Goal: Find specific page/section: Find specific page/section

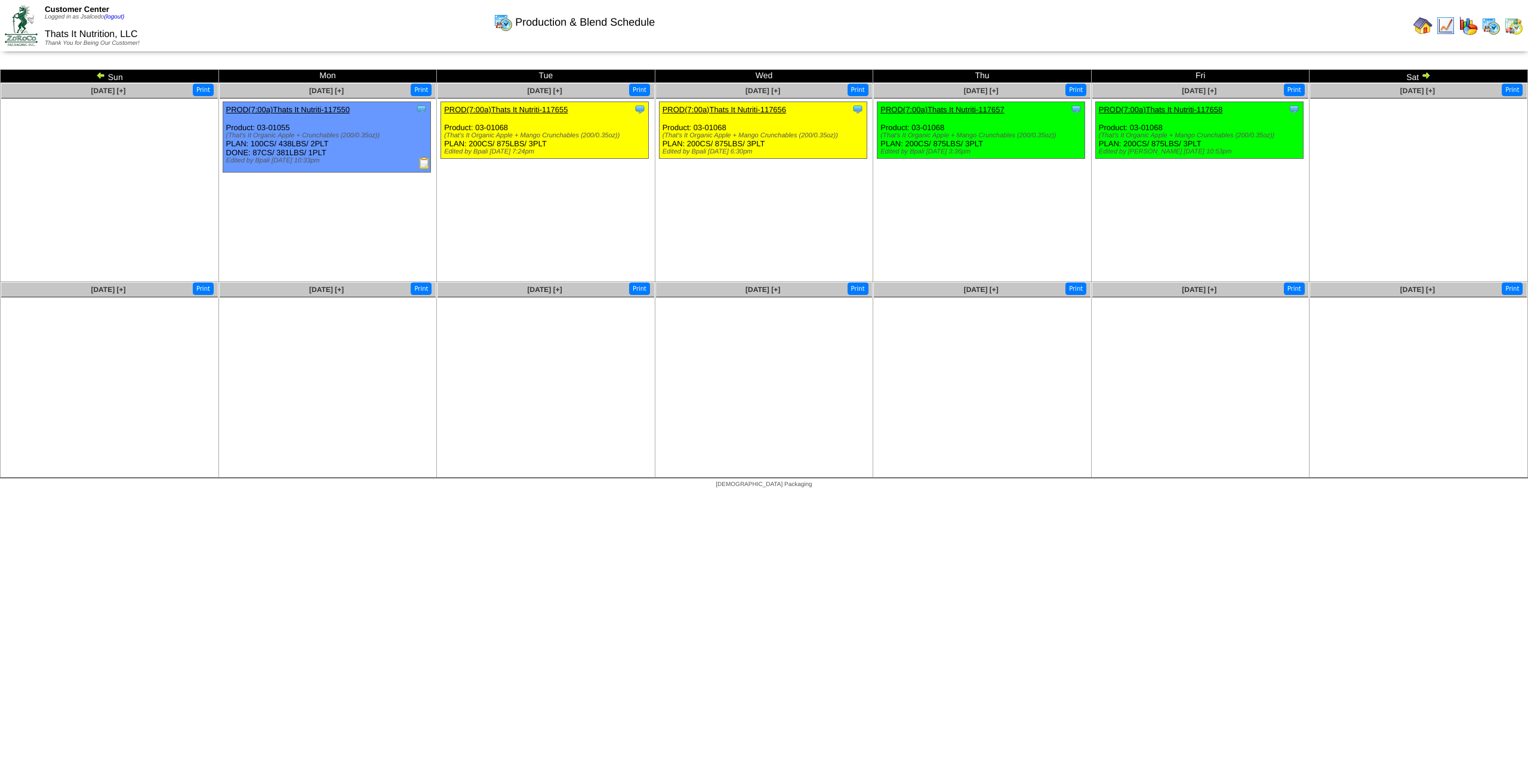
click at [23, 23] on img at bounding box center [20, 25] width 33 height 40
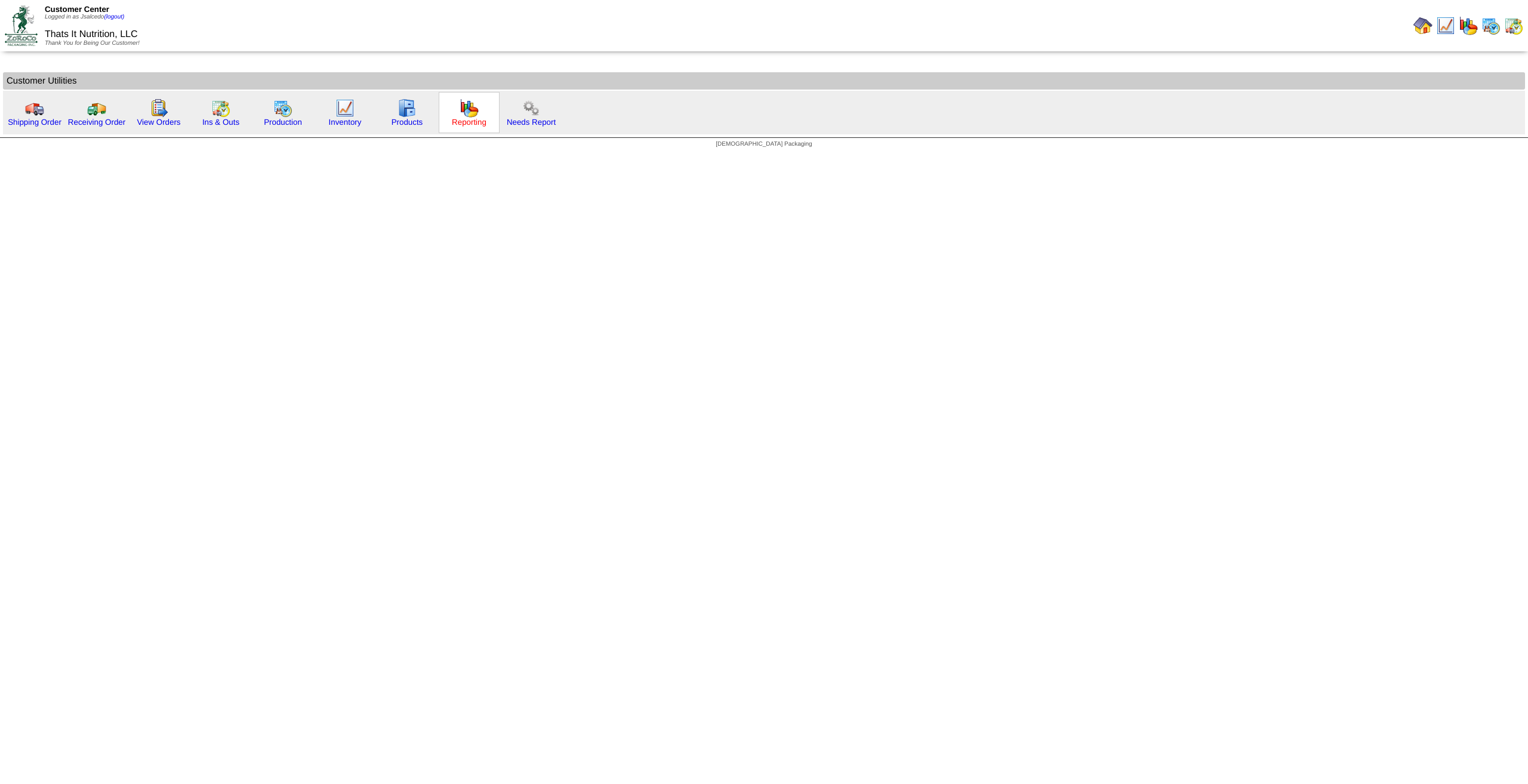
click at [475, 125] on link "Reporting" at bounding box center [468, 122] width 34 height 9
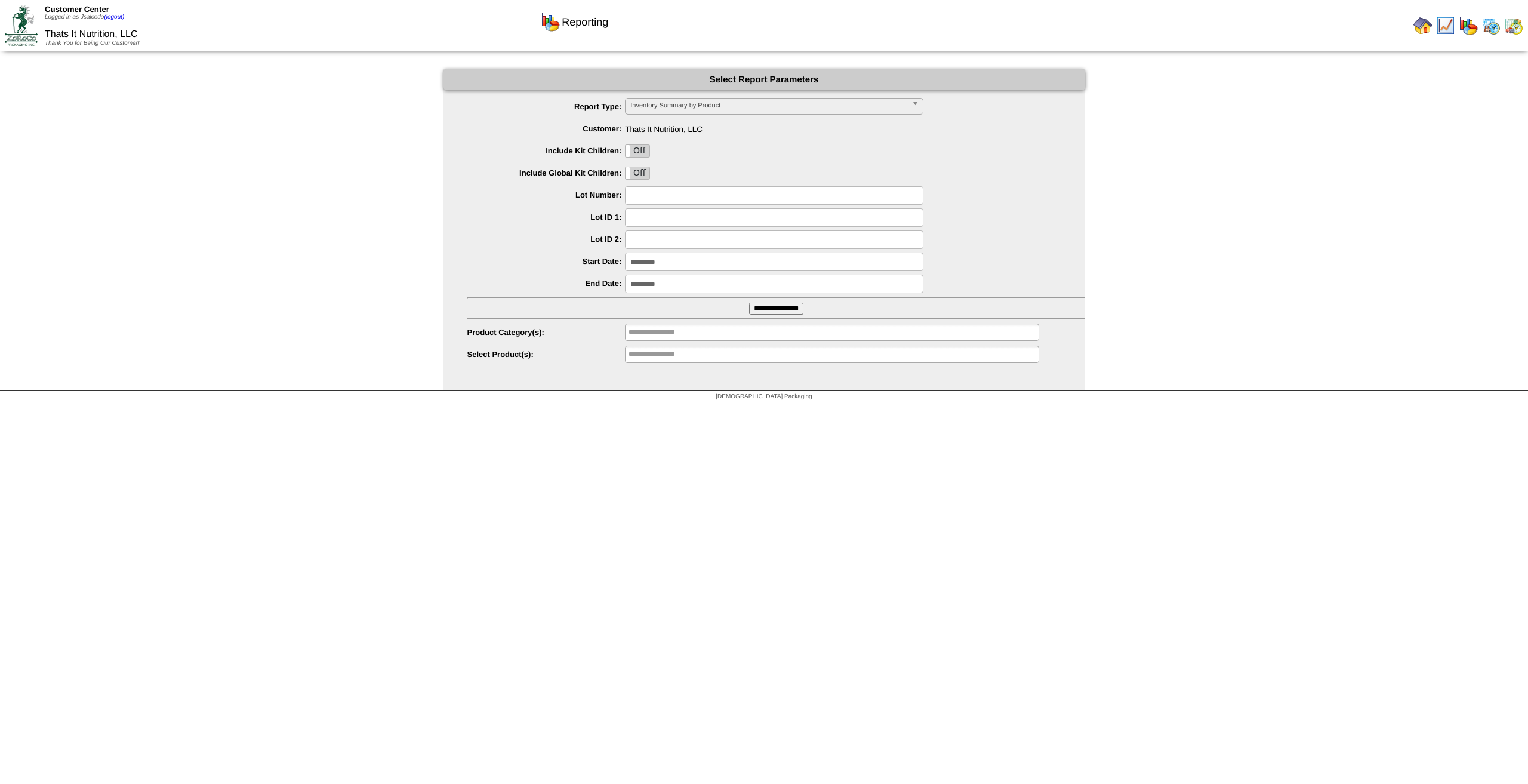
click at [778, 305] on input "**********" at bounding box center [777, 308] width 54 height 12
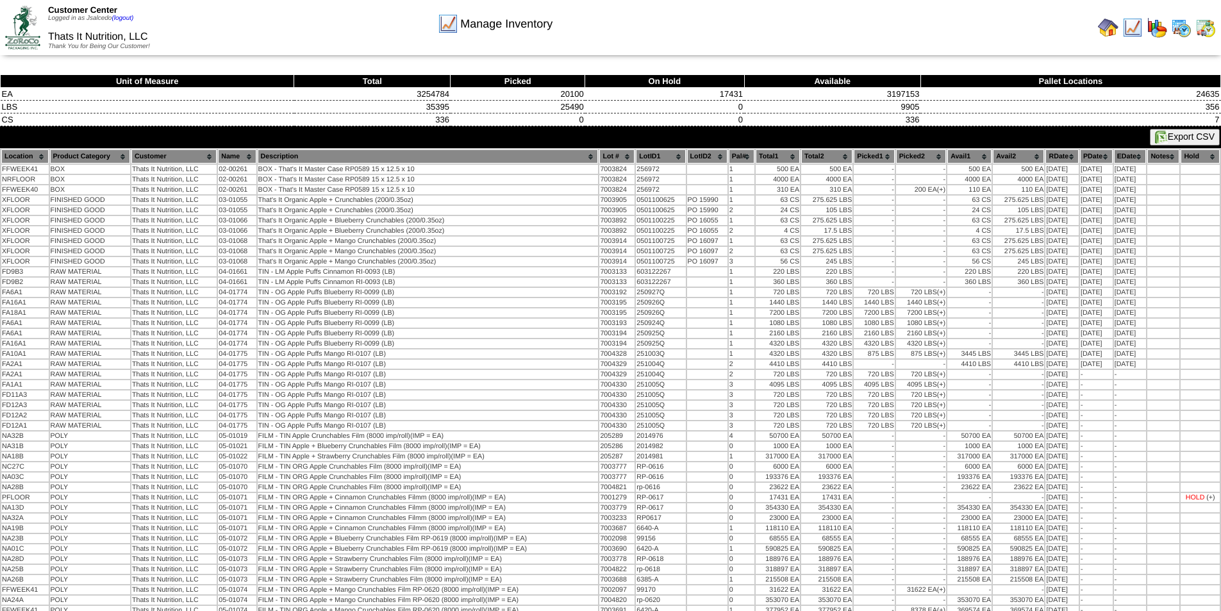
click at [26, 22] on img at bounding box center [22, 27] width 35 height 43
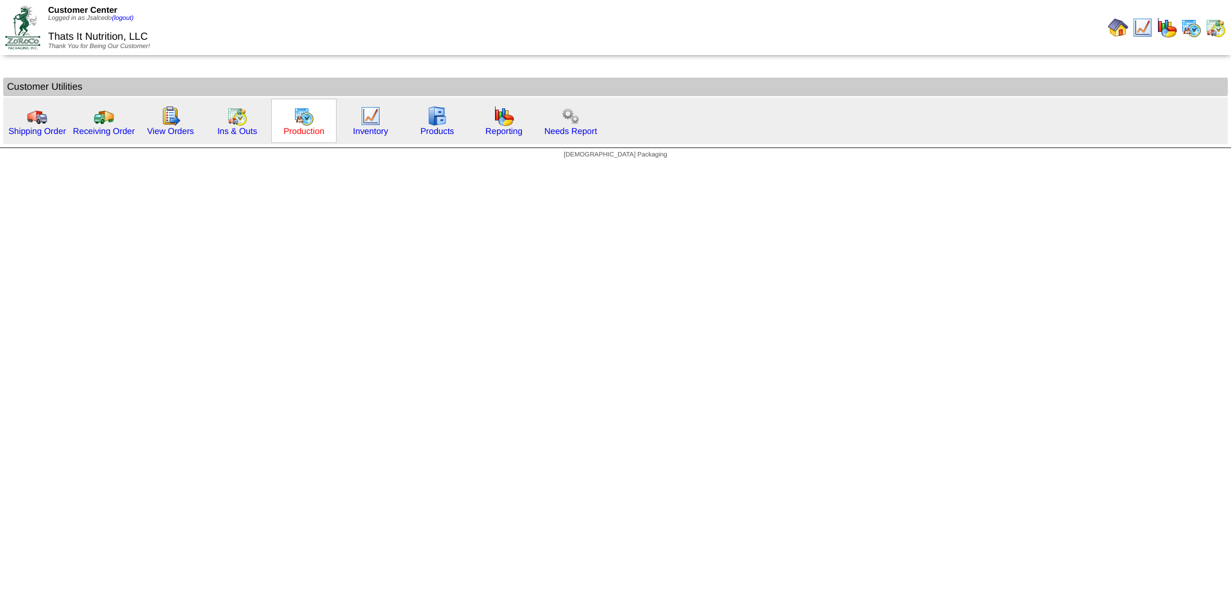
click at [299, 133] on link "Production" at bounding box center [303, 131] width 41 height 10
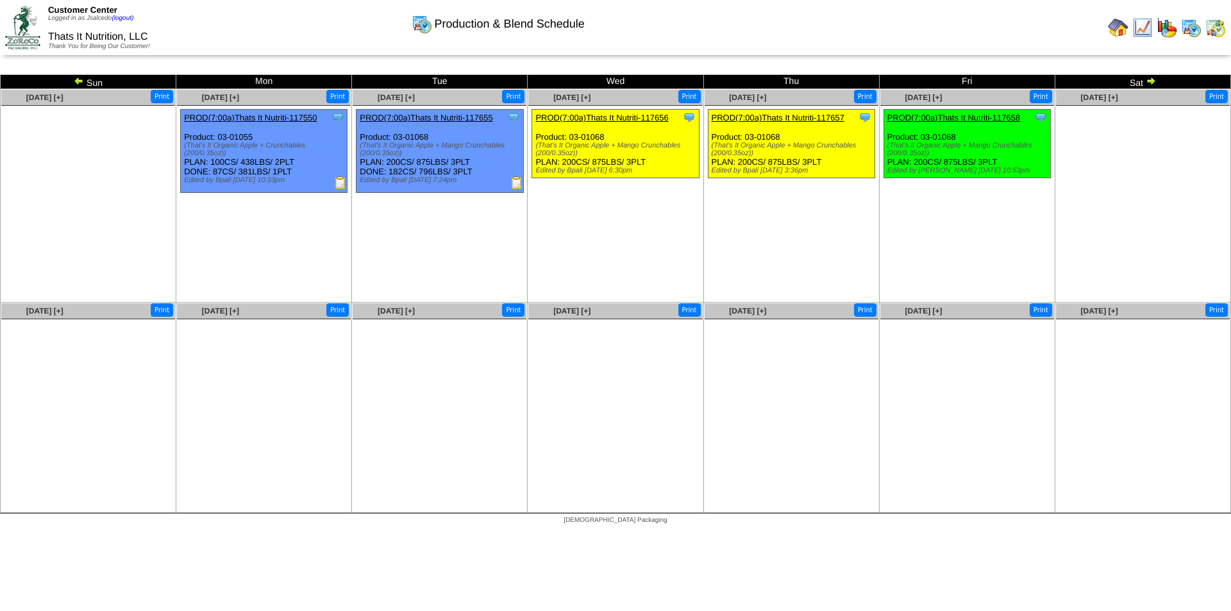
click at [514, 188] on img at bounding box center [516, 182] width 13 height 13
